Goal: Transaction & Acquisition: Obtain resource

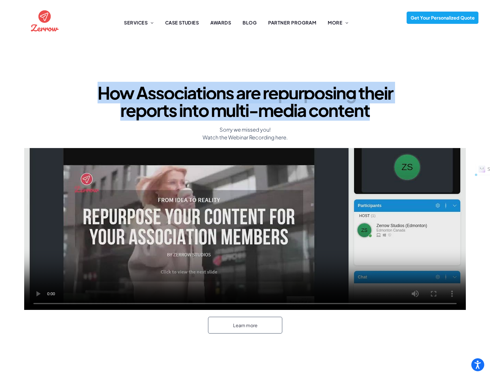
drag, startPoint x: 100, startPoint y: 91, endPoint x: 378, endPoint y: 115, distance: 279.0
click at [378, 115] on h1 "How Associations are repurposing their reports into multi-media content" at bounding box center [245, 101] width 311 height 35
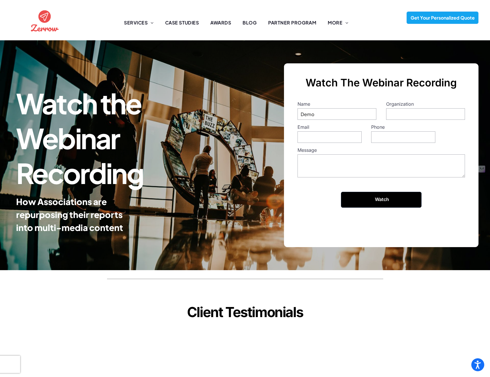
type input "Demo"
type input "Zerrow"
type input "[EMAIL_ADDRESS][DOMAIN_NAME]"
type input "18001001001"
type textarea "Demo"
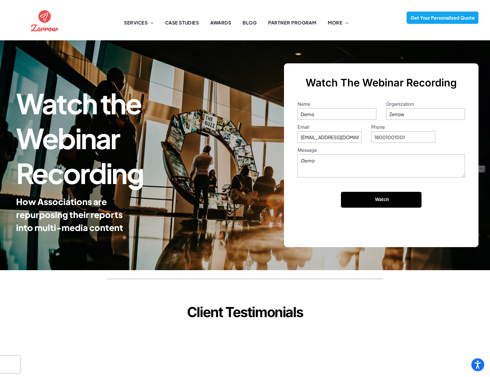
click at [382, 194] on input "Watch" at bounding box center [382, 200] width 78 height 12
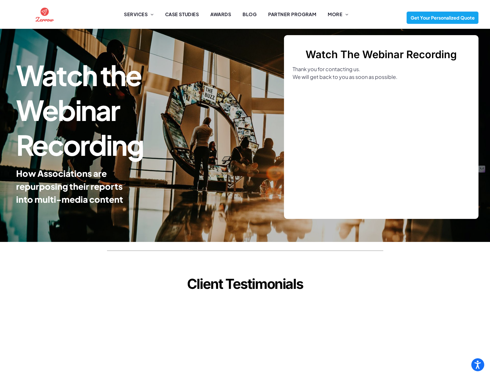
scroll to position [44, 0]
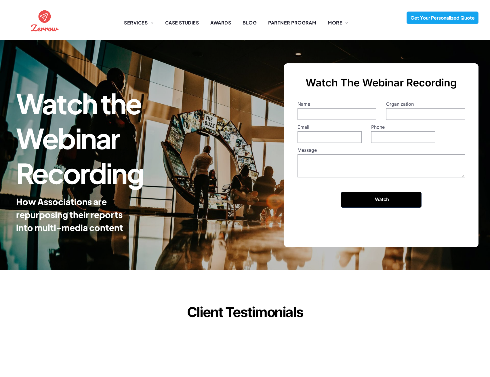
drag, startPoint x: 0, startPoint y: 0, endPoint x: 322, endPoint y: 72, distance: 329.8
click at [322, 108] on input "Name" at bounding box center [337, 114] width 79 height 12
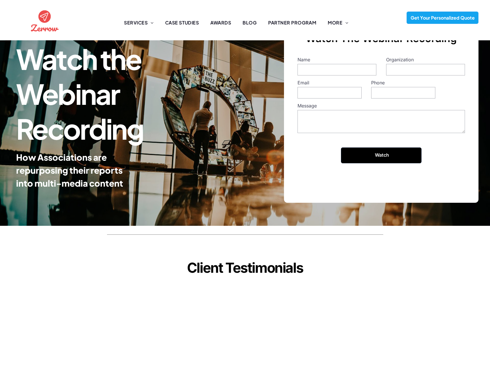
scroll to position [44, 0]
type input "Demo"
type input "Zerrow 2"
type input "[EMAIL_ADDRESS][DOMAIN_NAME]"
type input "1800"
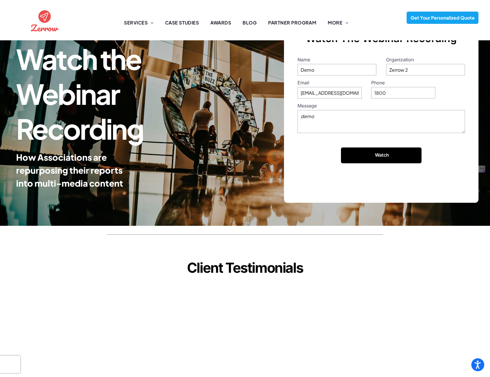
type textarea "demo"
click at [386, 156] on input "Watch" at bounding box center [382, 155] width 78 height 12
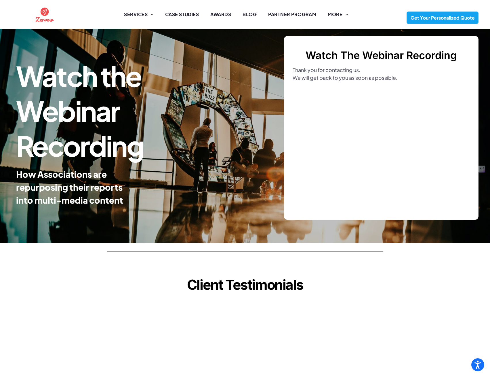
scroll to position [0, 0]
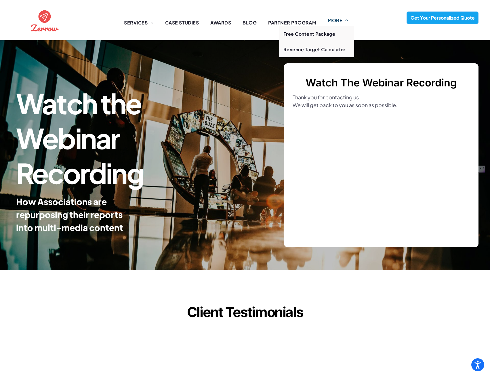
click at [333, 21] on span "MORE" at bounding box center [338, 20] width 20 height 7
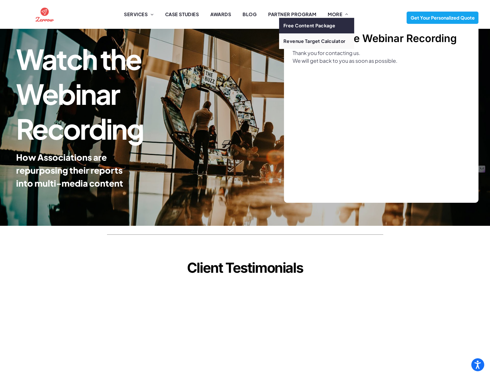
click at [321, 29] on span "Free Content Package" at bounding box center [310, 25] width 52 height 7
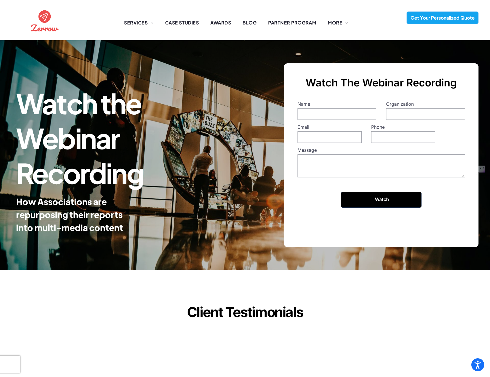
click at [327, 113] on input "Name" at bounding box center [337, 114] width 79 height 12
click at [333, 110] on input "Name" at bounding box center [337, 114] width 79 height 12
type input "Dedmo"
type input "Demo"
type input "[EMAIL_ADDRESS][DOMAIN_NAME]"
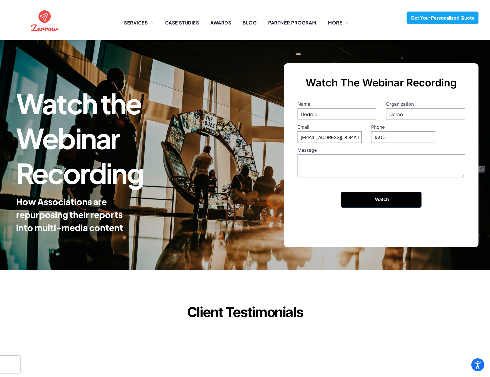
type input "1500"
type textarea "demo 3"
click at [369, 197] on input "Watch" at bounding box center [382, 200] width 78 height 12
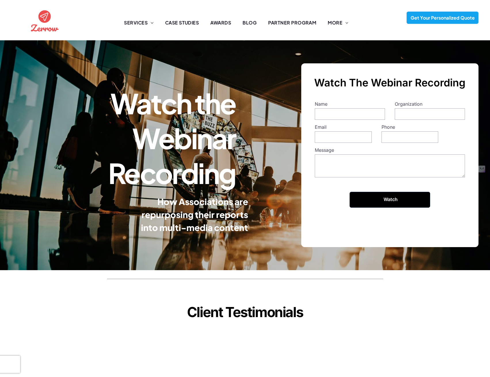
click at [336, 112] on input "Name" at bounding box center [350, 114] width 70 height 12
type input "Demo 5"
type input "demo 5"
type input "[EMAIL_ADDRESS][DOMAIN_NAME]"
type input "500"
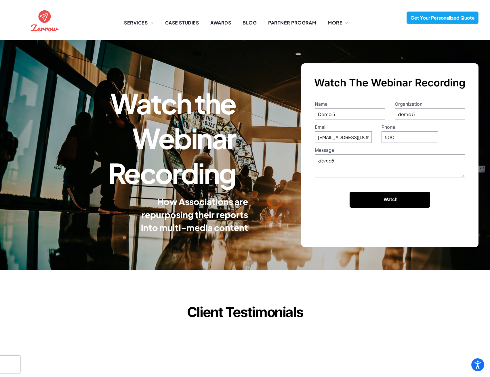
type textarea "demo5"
click at [376, 195] on input "Watch" at bounding box center [391, 200] width 78 height 12
